Goal: Transaction & Acquisition: Download file/media

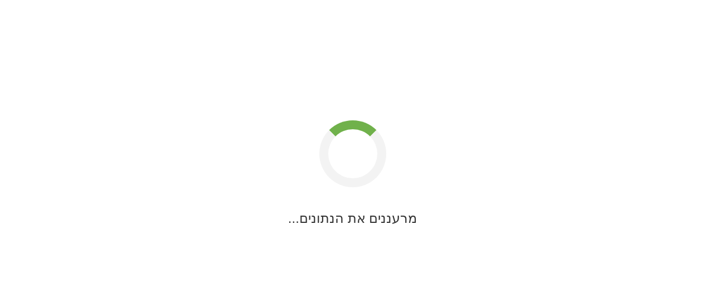
scroll to position [19, 0]
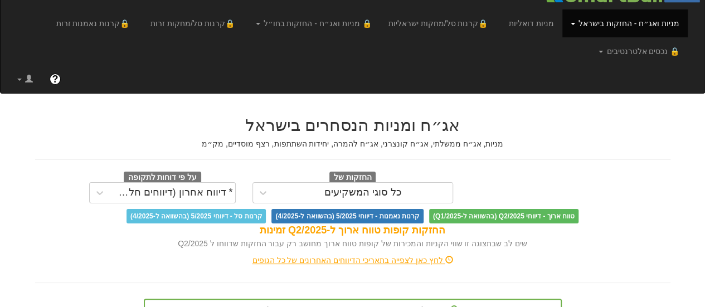
scroll to position [0, 9477]
click at [620, 204] on div "החזקות של כל סוגי המשקיעים על פי דוחות לתקופה * דיווח אחרון (דיווחים חלקיים) טו…" at bounding box center [352, 197] width 635 height 52
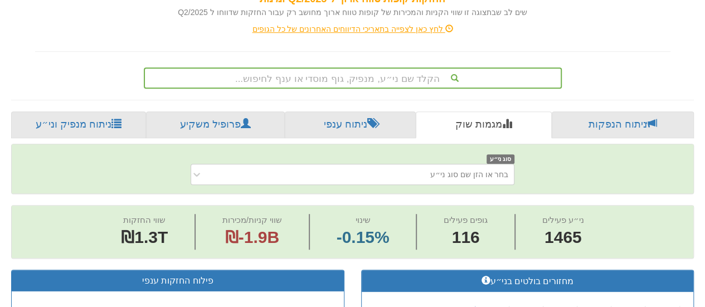
scroll to position [264, 0]
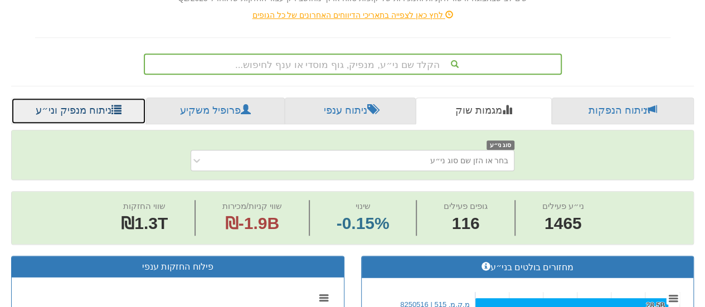
click at [98, 104] on link "ניתוח מנפיק וני״ע" at bounding box center [78, 111] width 135 height 27
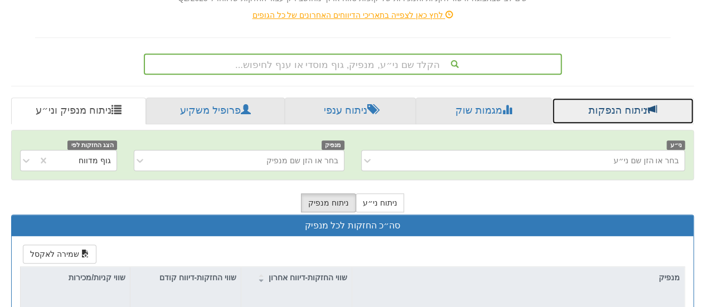
click at [600, 112] on link "ניתוח הנפקות" at bounding box center [623, 111] width 142 height 27
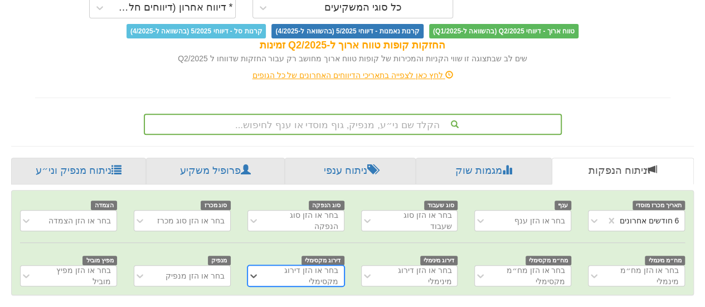
scroll to position [0, 2387]
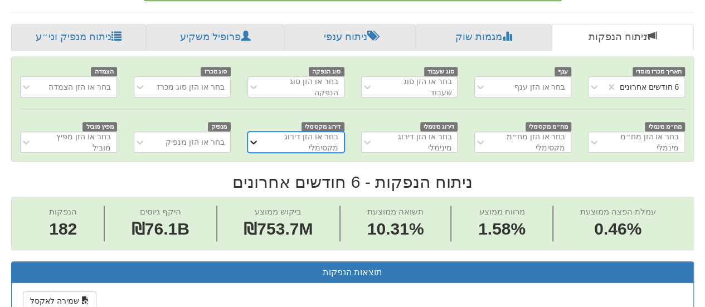
click at [254, 153] on div "0 results available. Select is focused ,type to refine list, press Down to open…" at bounding box center [295, 142] width 97 height 21
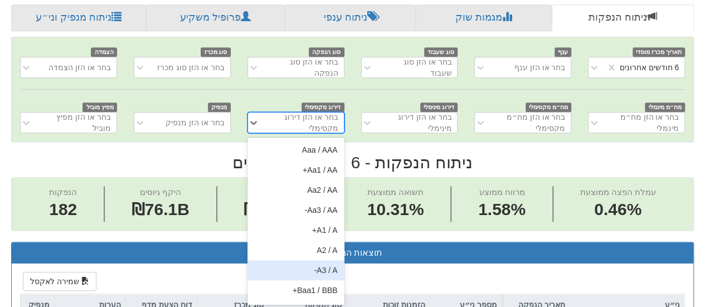
click at [304, 262] on div "A3 / A-" at bounding box center [295, 270] width 97 height 20
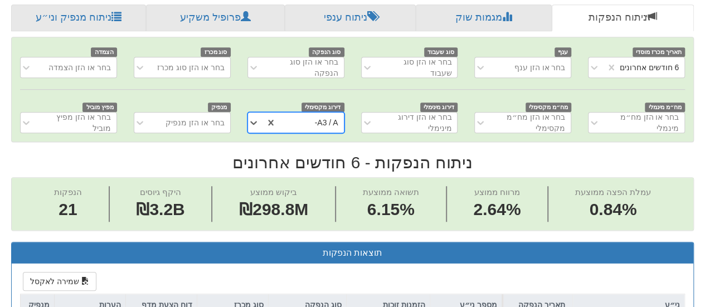
scroll to position [0, -22]
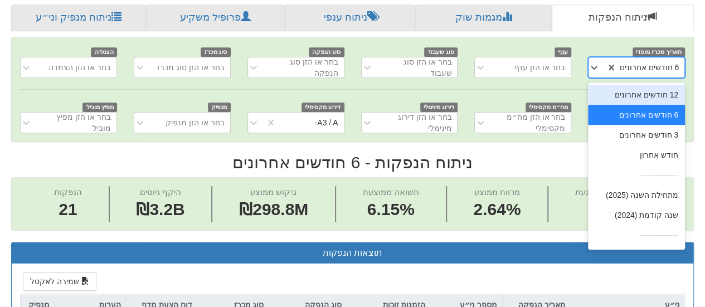
click at [622, 67] on div "6 חודשים אחרונים" at bounding box center [650, 68] width 67 height 18
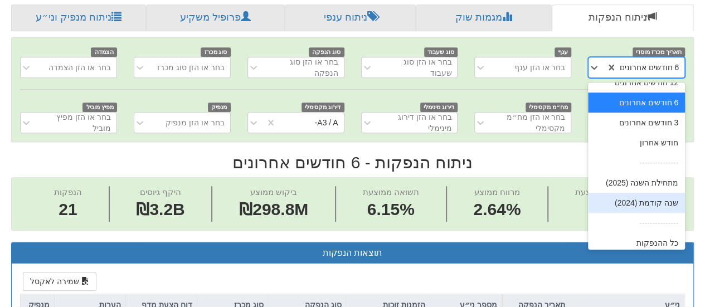
scroll to position [18, 0]
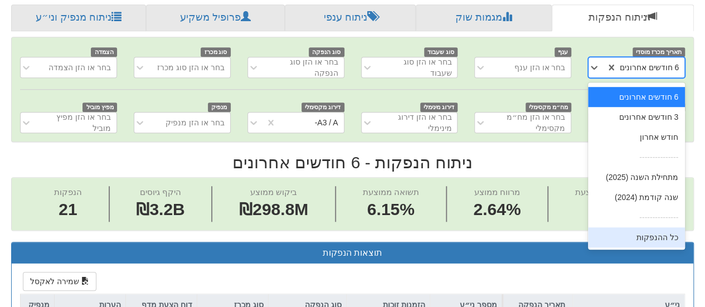
click at [633, 238] on div "כל ההנפקות" at bounding box center [636, 237] width 97 height 20
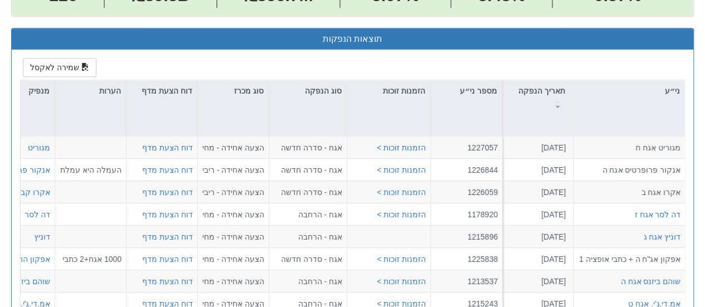
scroll to position [569, 0]
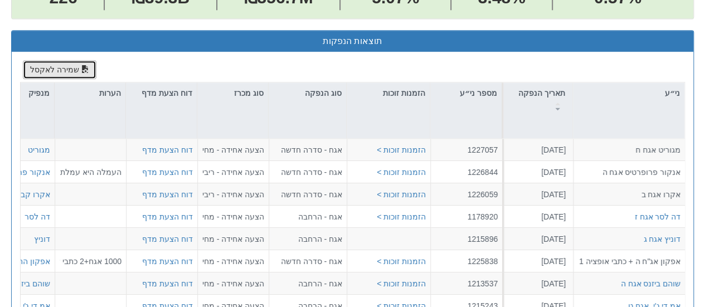
click at [63, 65] on button "שמירה לאקסל" at bounding box center [60, 69] width 74 height 19
